Goal: Check status: Check status

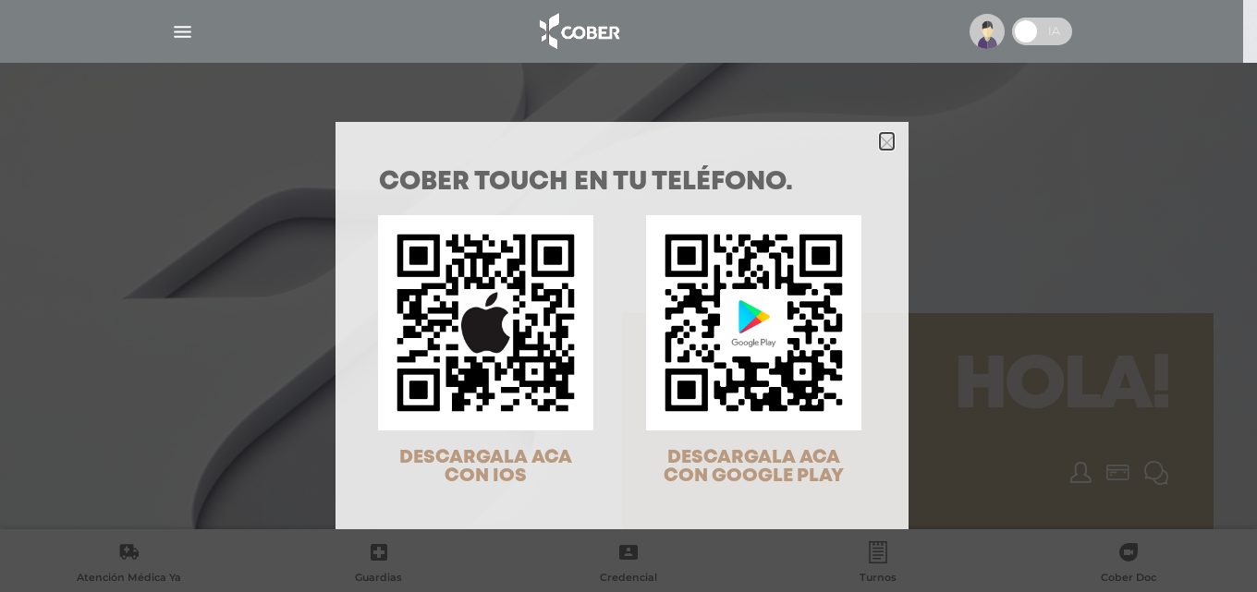
click at [885, 141] on icon "Close" at bounding box center [887, 143] width 14 height 14
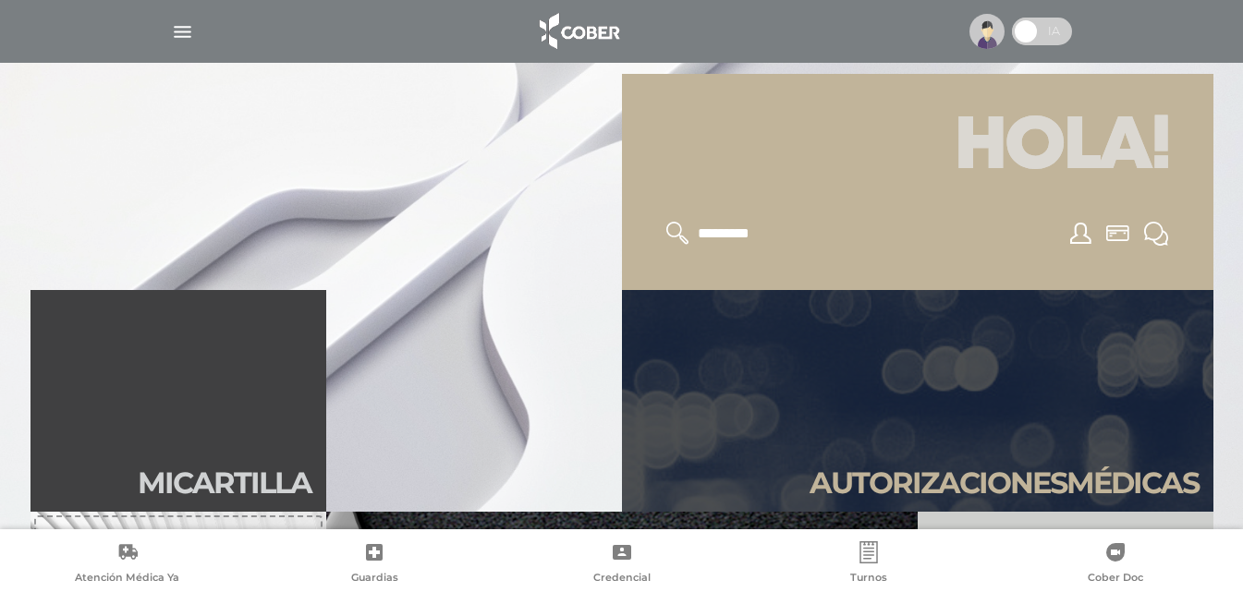
scroll to position [370, 0]
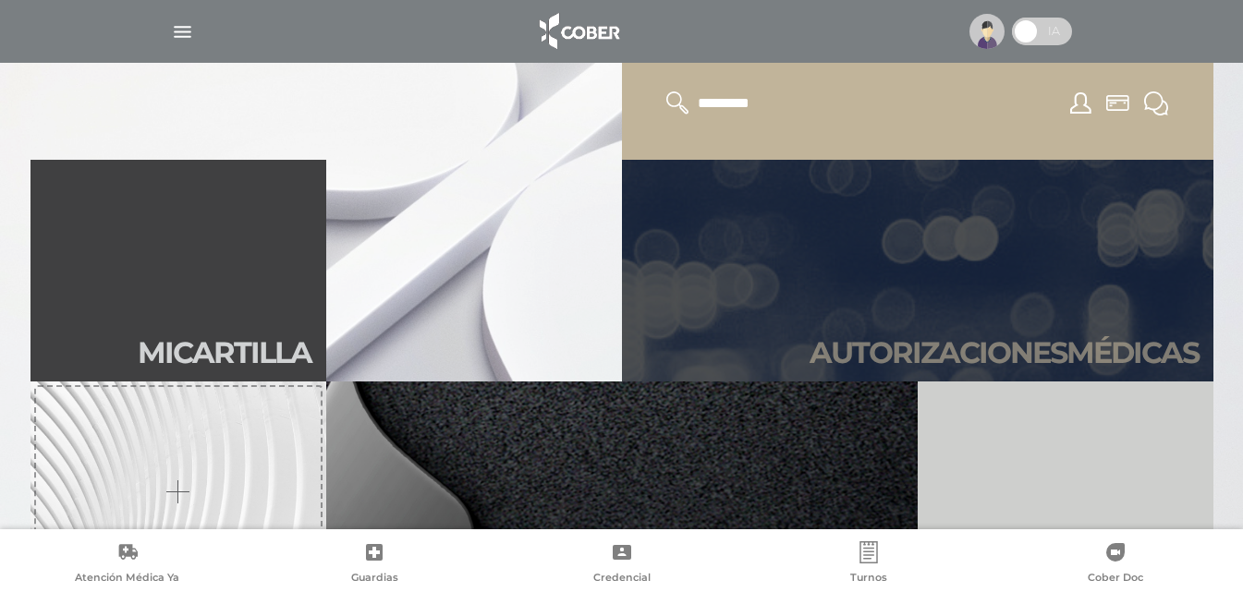
click at [862, 339] on h2 "Autori zaciones médicas" at bounding box center [1004, 352] width 389 height 35
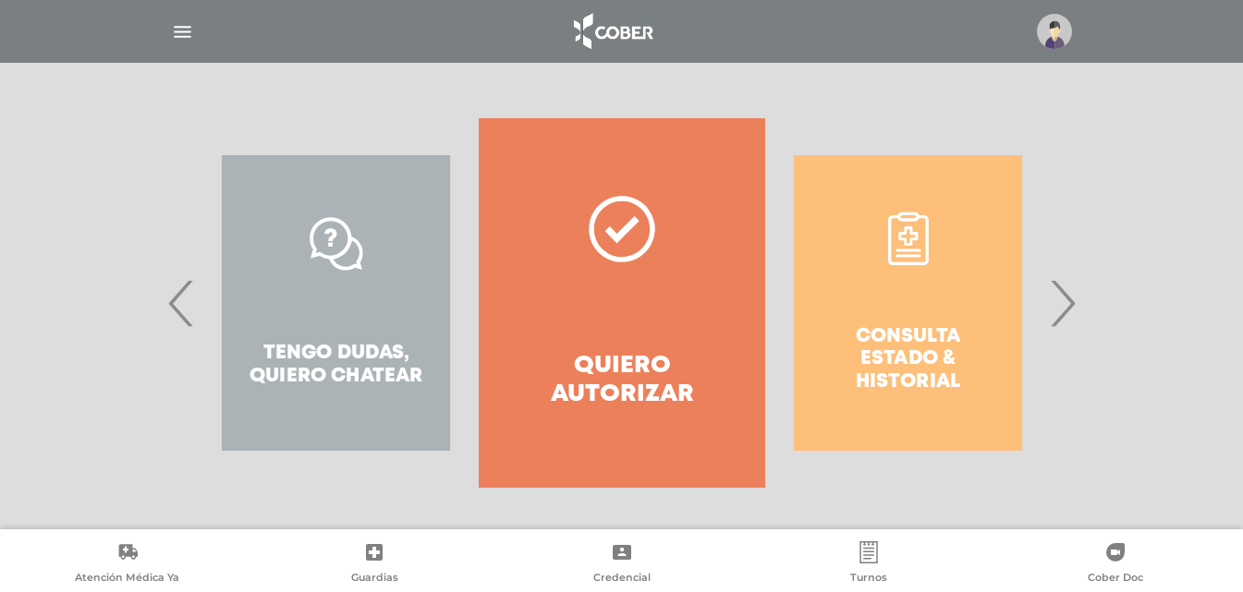
scroll to position [335, 0]
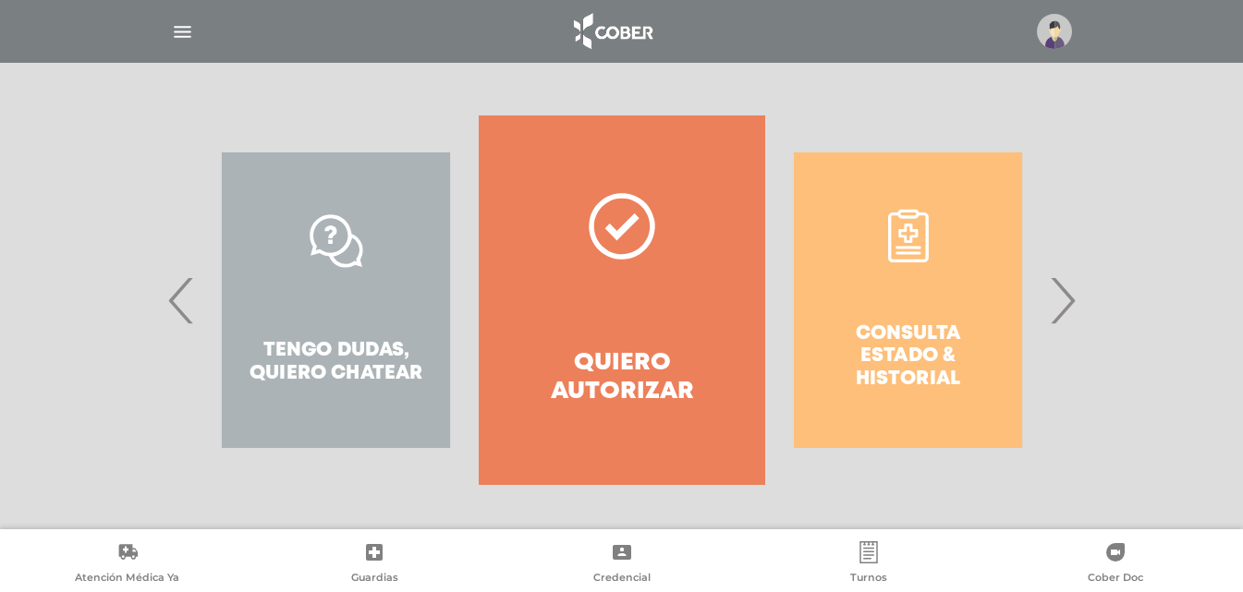
click at [961, 325] on div "Consulta estado & historial" at bounding box center [908, 301] width 286 height 370
click at [932, 324] on div "Consulta estado & historial" at bounding box center [908, 301] width 286 height 370
click at [1065, 302] on span "›" at bounding box center [1062, 300] width 36 height 100
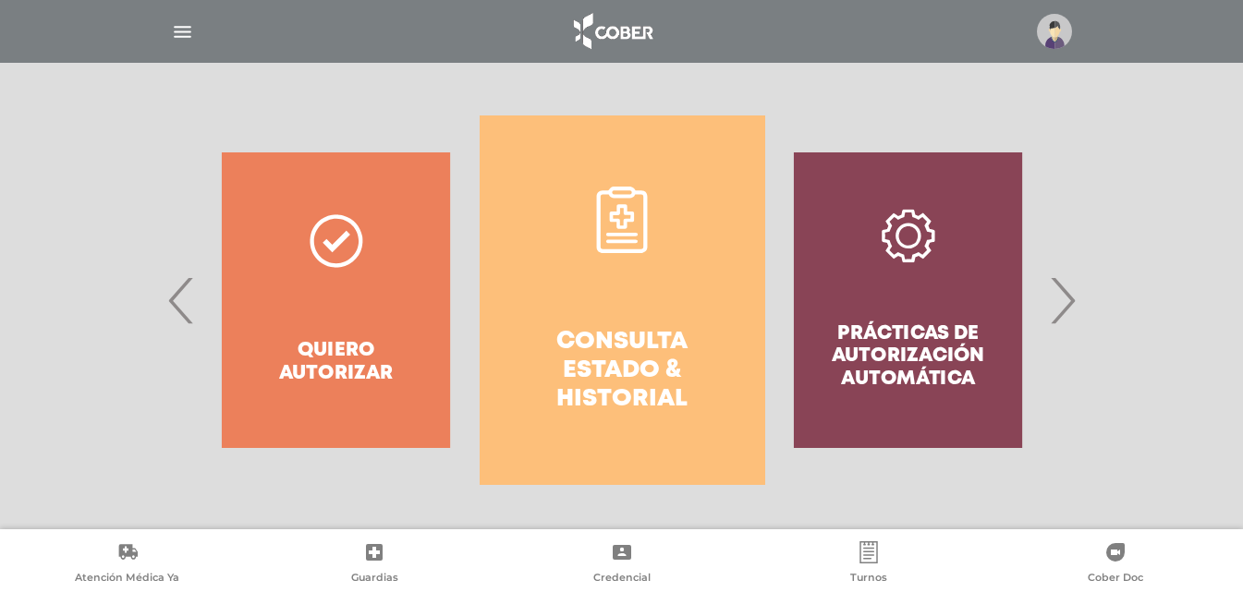
click at [565, 283] on link "Consulta estado & historial" at bounding box center [623, 301] width 286 height 370
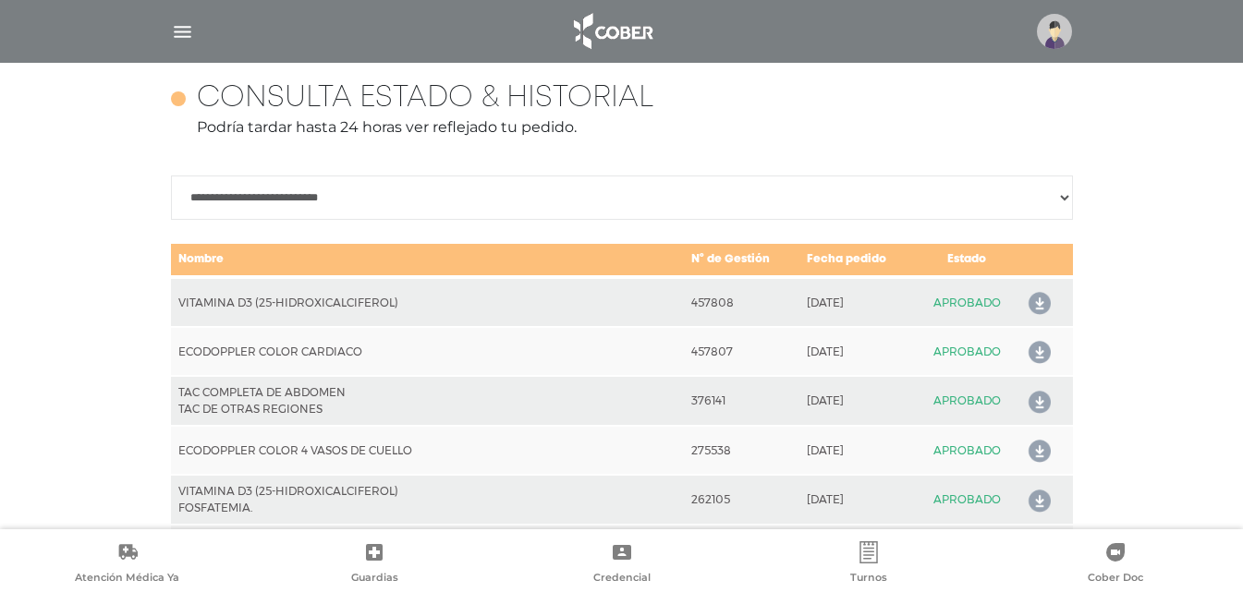
scroll to position [821, 0]
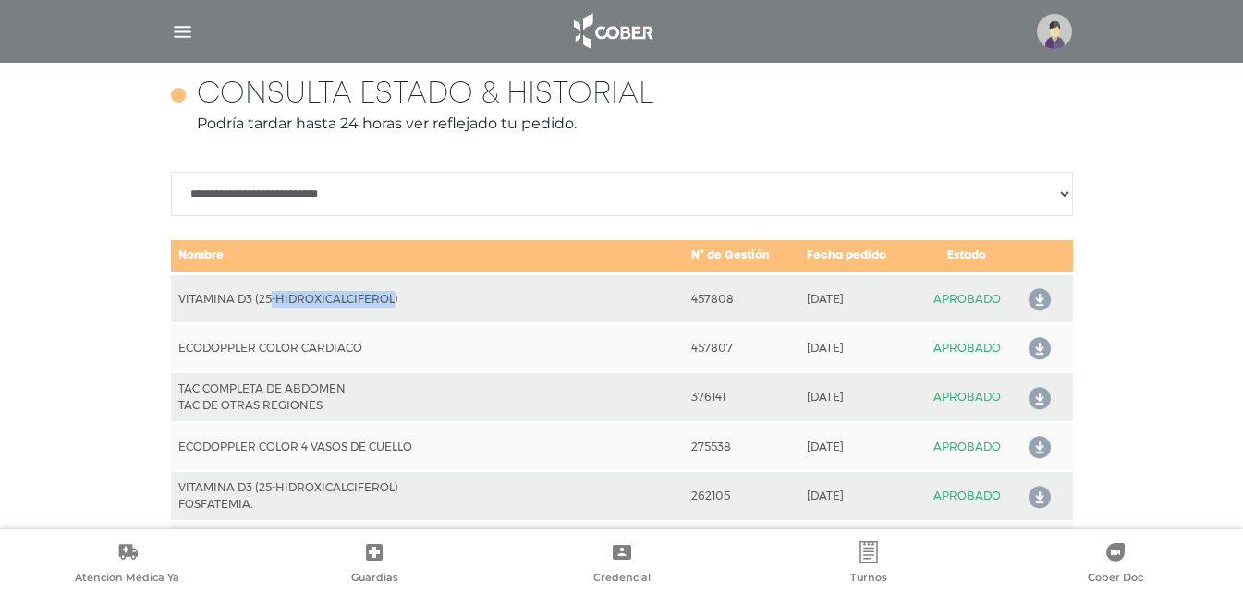
drag, startPoint x: 243, startPoint y: 302, endPoint x: 507, endPoint y: 302, distance: 264.3
click at [507, 302] on td "VITAMINA D3 (25-HIDROXICALCIFEROL)" at bounding box center [428, 299] width 514 height 50
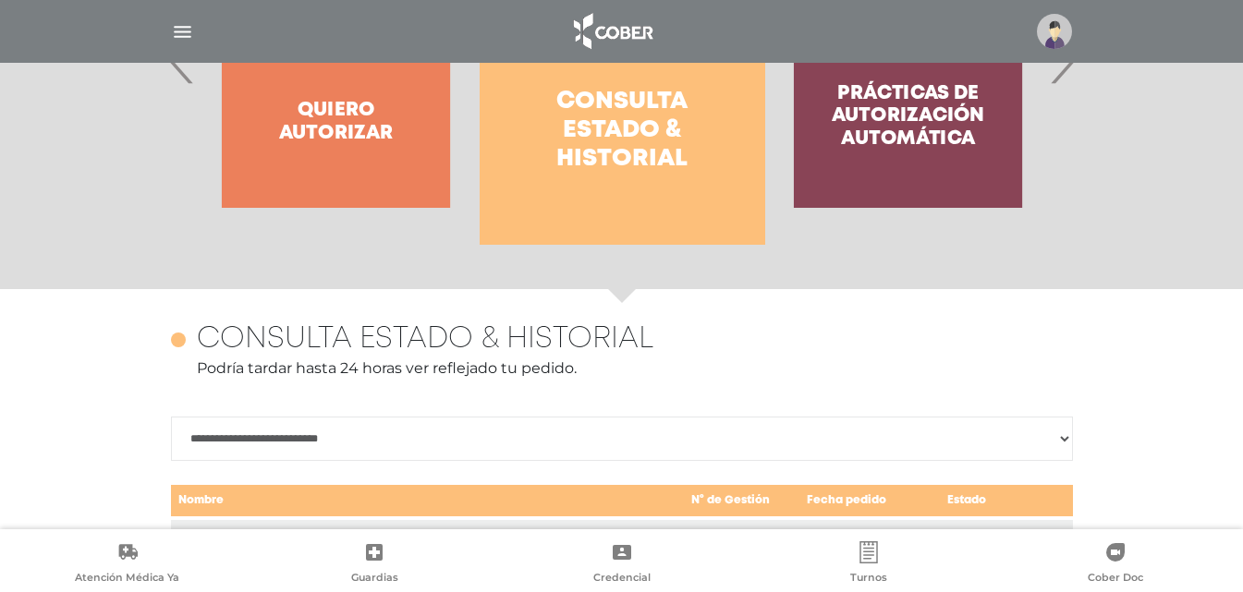
scroll to position [575, 0]
